Goal: Transaction & Acquisition: Purchase product/service

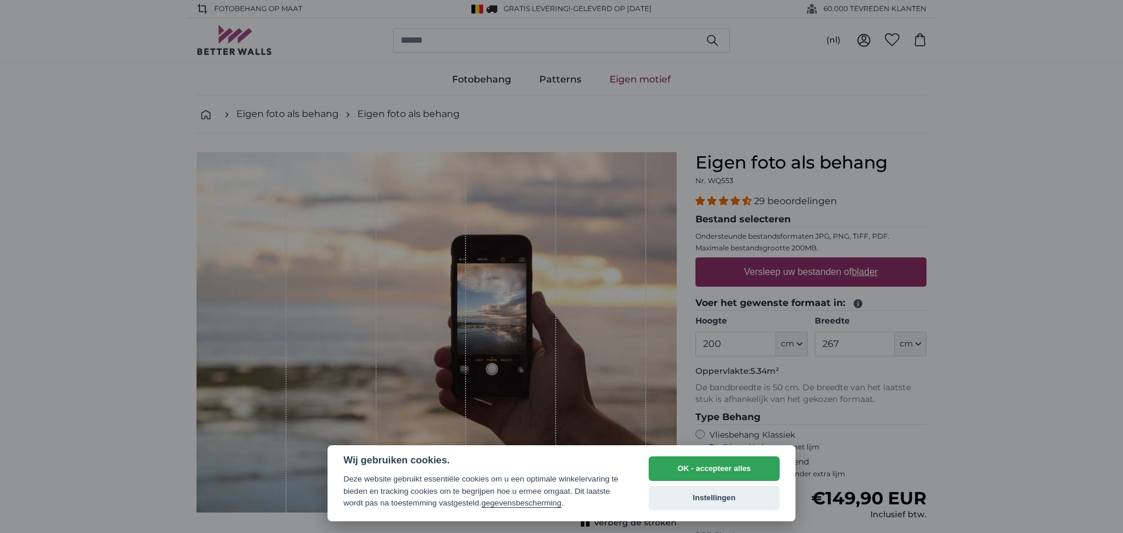
click at [737, 344] on div at bounding box center [561, 266] width 1123 height 533
click at [753, 347] on div at bounding box center [561, 266] width 1123 height 533
click at [741, 459] on button "OK - accepteer alles" at bounding box center [714, 468] width 131 height 25
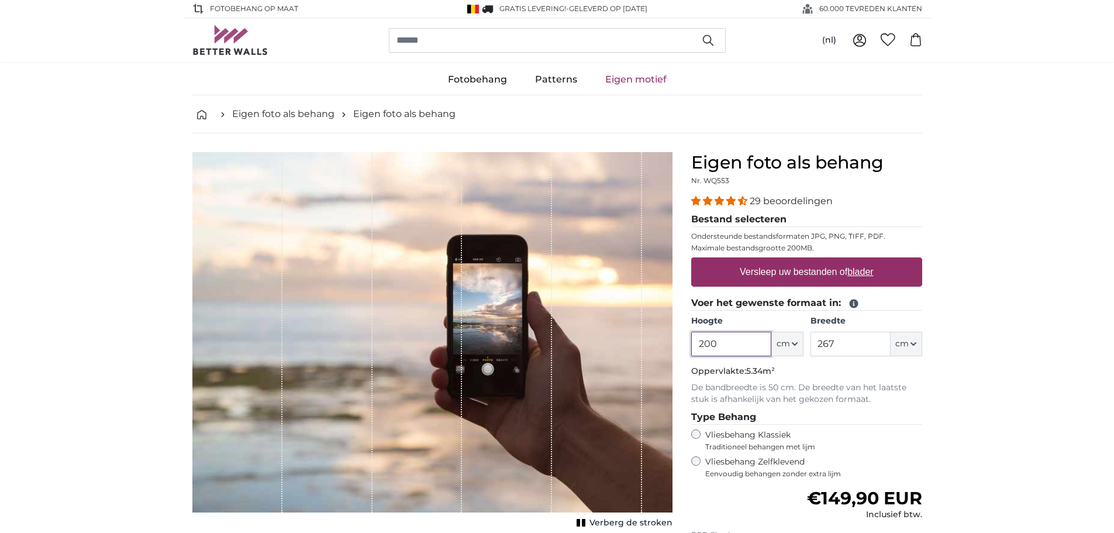
drag, startPoint x: 743, startPoint y: 346, endPoint x: 688, endPoint y: 345, distance: 55.6
click at [688, 345] on div "Eigen foto als behang Nr. WQ553 29 beoordelingen Bestand selecteren Ondersteund…" at bounding box center [807, 415] width 250 height 527
type input "279"
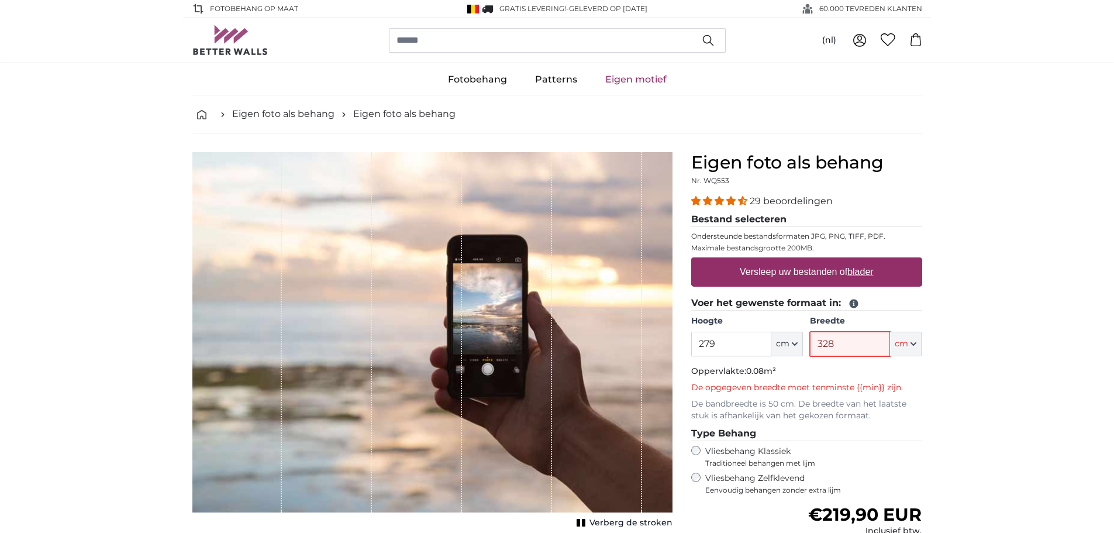
type input "328"
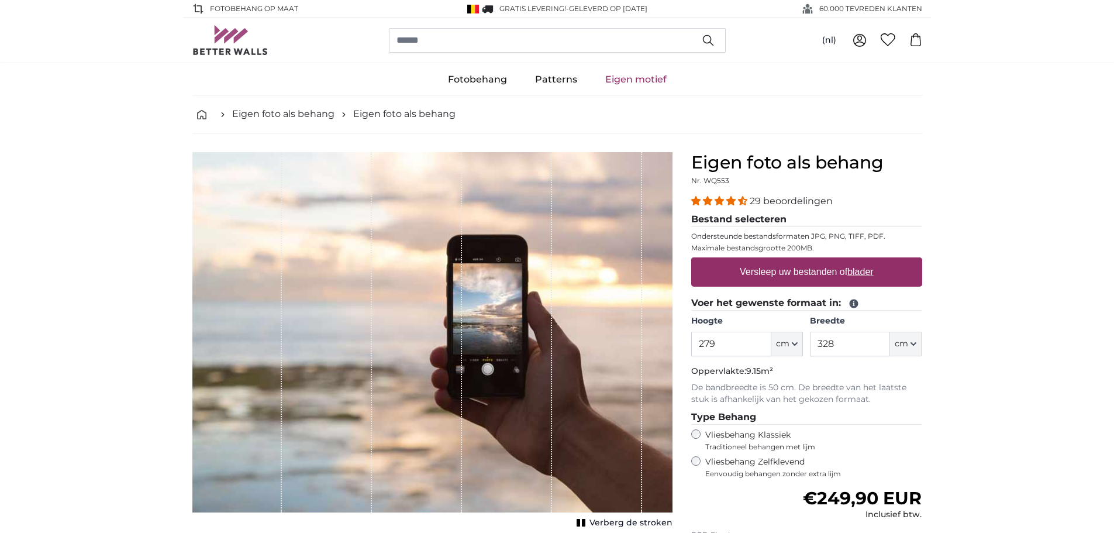
click at [795, 267] on label "Versleep uw bestanden of blader" at bounding box center [806, 271] width 143 height 23
click at [795, 261] on input "Versleep uw bestanden of blader" at bounding box center [806, 259] width 231 height 4
type input "**********"
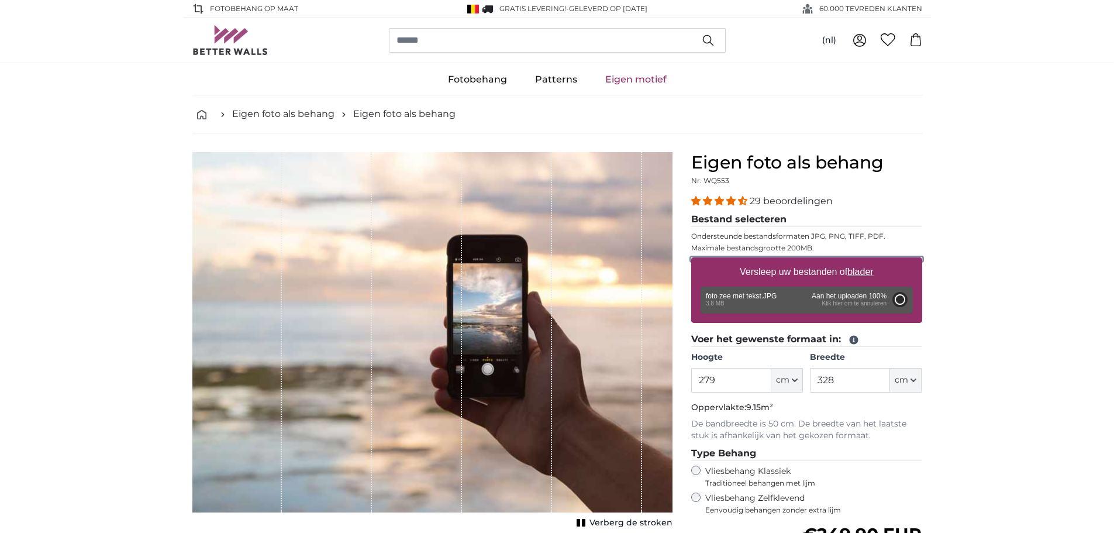
type input "200"
type input "266"
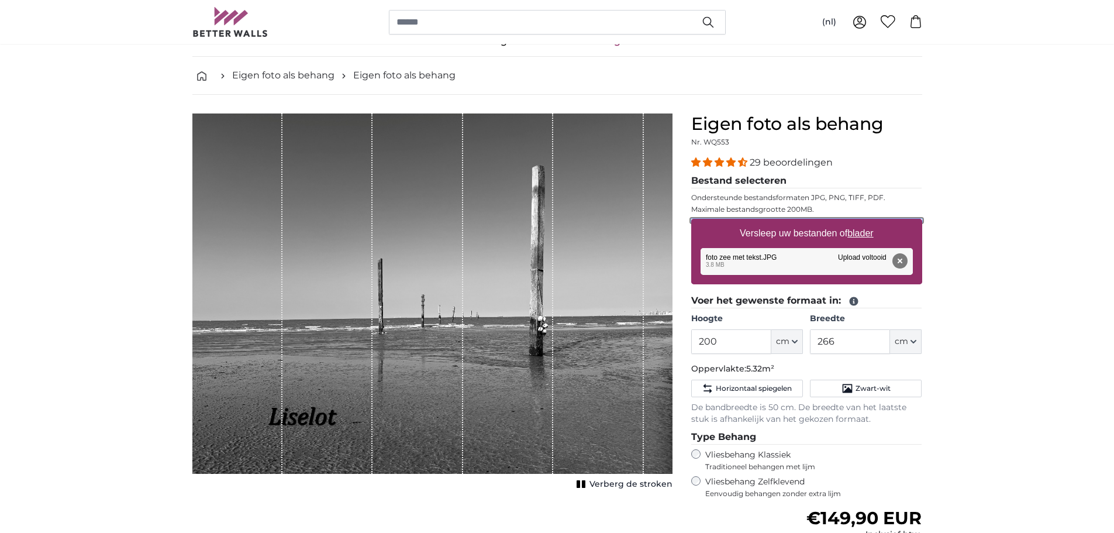
scroll to position [58, 0]
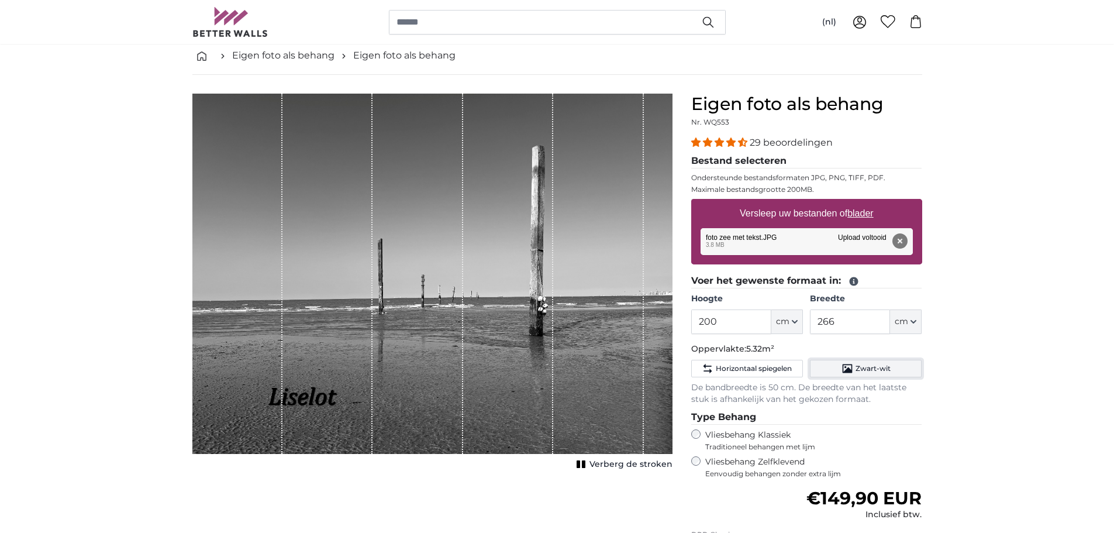
click at [866, 374] on button "Zwart-wit" at bounding box center [866, 369] width 112 height 18
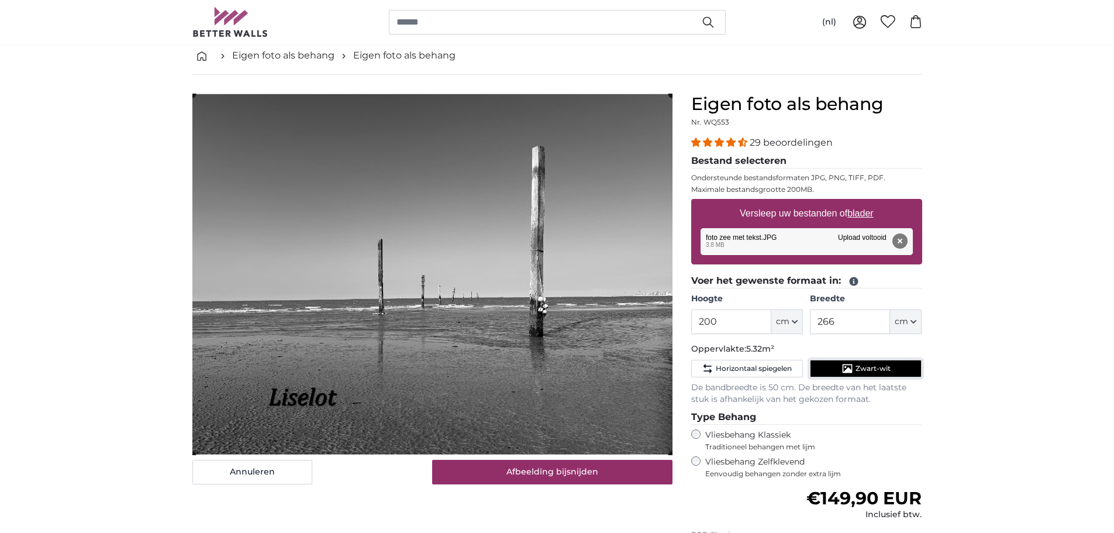
click at [866, 374] on button "Zwart-wit" at bounding box center [866, 369] width 112 height 18
click at [856, 366] on span "Zwart-wit" at bounding box center [873, 368] width 35 height 9
click at [880, 368] on span "Zwart-wit" at bounding box center [873, 368] width 35 height 9
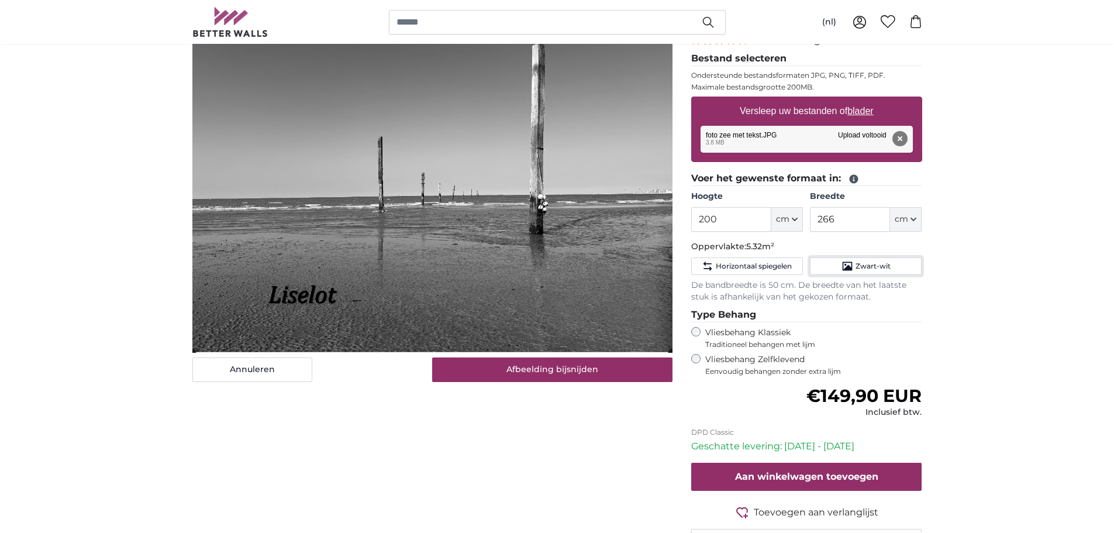
scroll to position [175, 0]
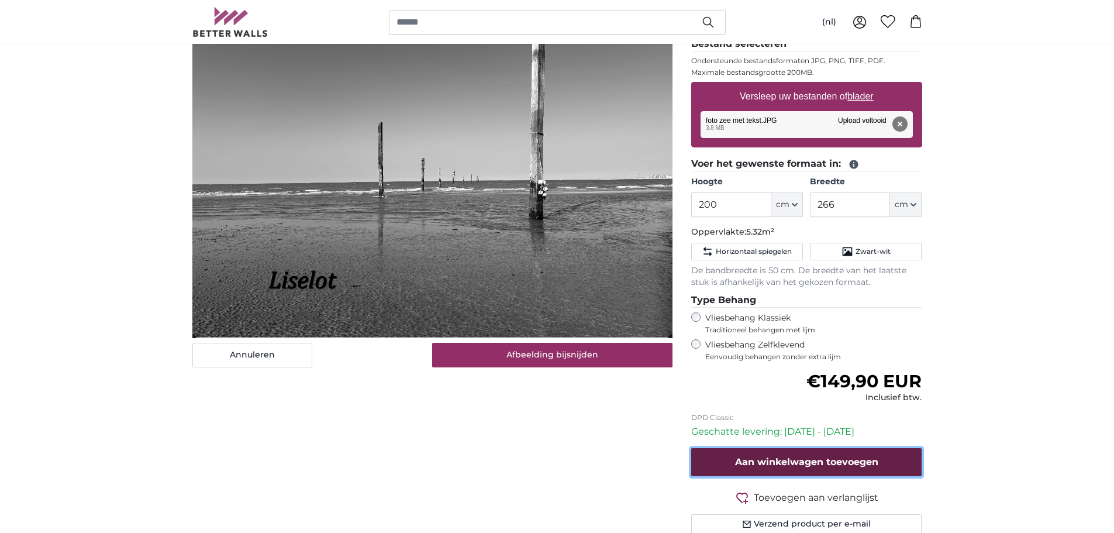
click at [802, 453] on button "Aan winkelwagen toevoegen" at bounding box center [806, 462] width 231 height 28
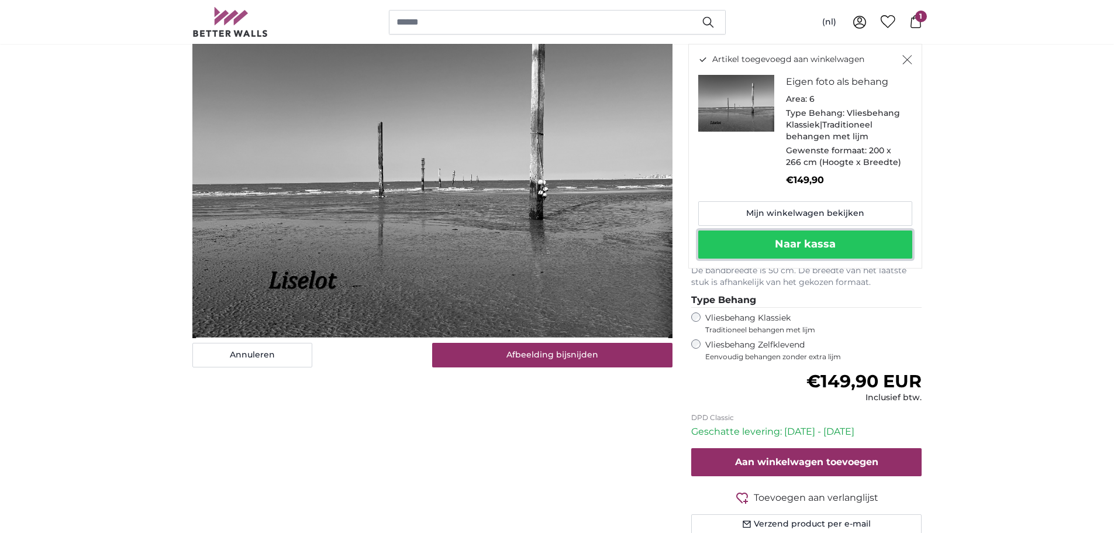
click at [809, 240] on button "Naar kassa" at bounding box center [805, 244] width 214 height 28
